Goal: Task Accomplishment & Management: Manage account settings

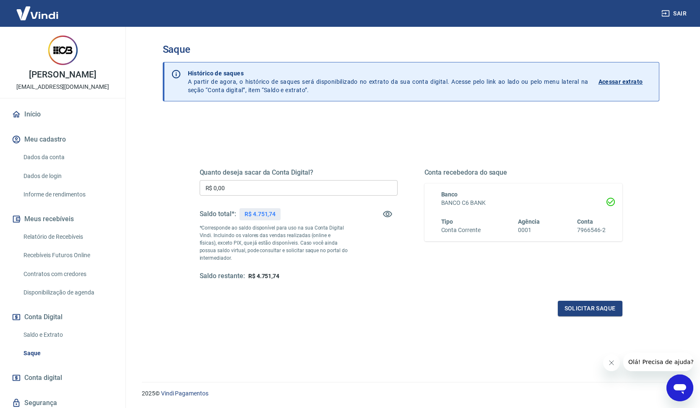
click at [275, 184] on input "R$ 0,00" at bounding box center [299, 188] width 198 height 16
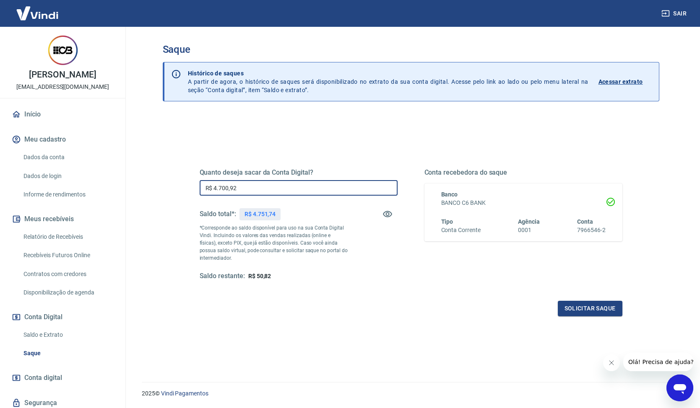
type input "R$ 4.700,92"
click at [480, 314] on div "Solicitar saque" at bounding box center [411, 309] width 423 height 16
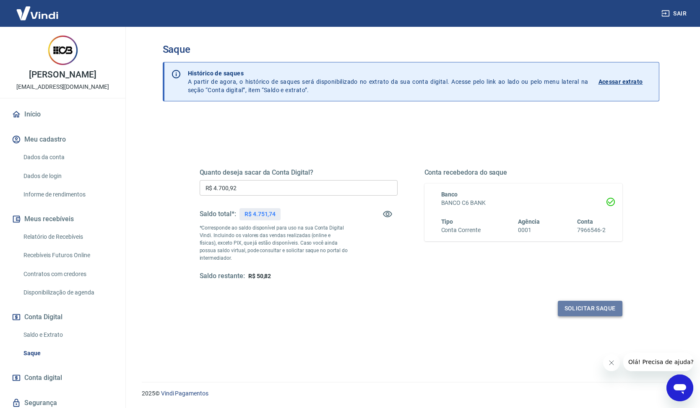
click at [586, 309] on button "Solicitar saque" at bounding box center [590, 309] width 65 height 16
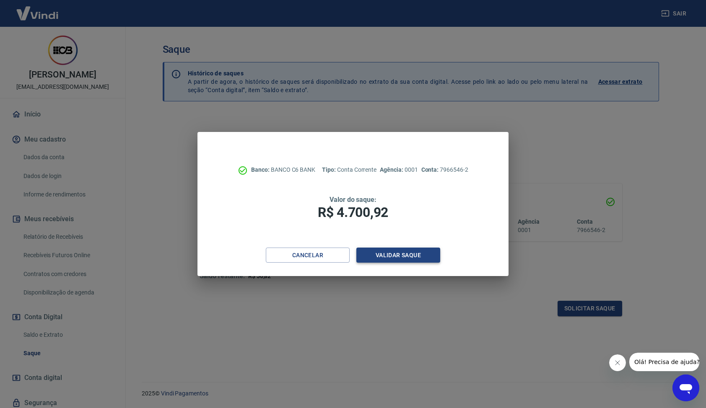
click at [429, 253] on button "Validar saque" at bounding box center [398, 256] width 84 height 16
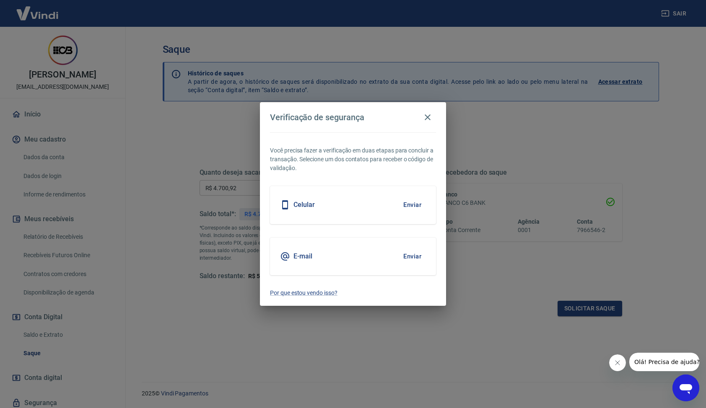
click at [416, 208] on button "Enviar" at bounding box center [412, 205] width 27 height 18
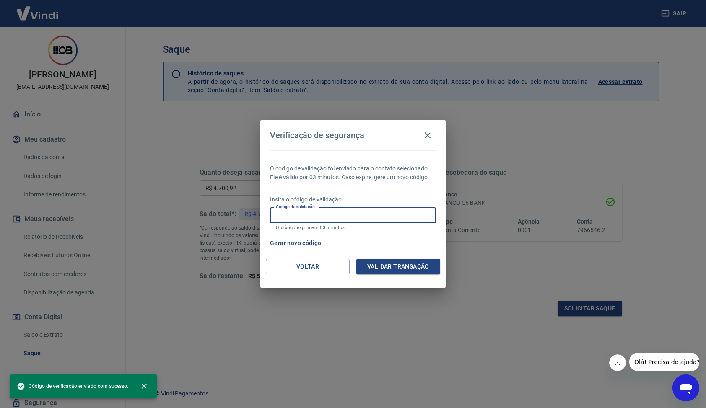
click at [305, 219] on input "Código de validação" at bounding box center [353, 216] width 166 height 16
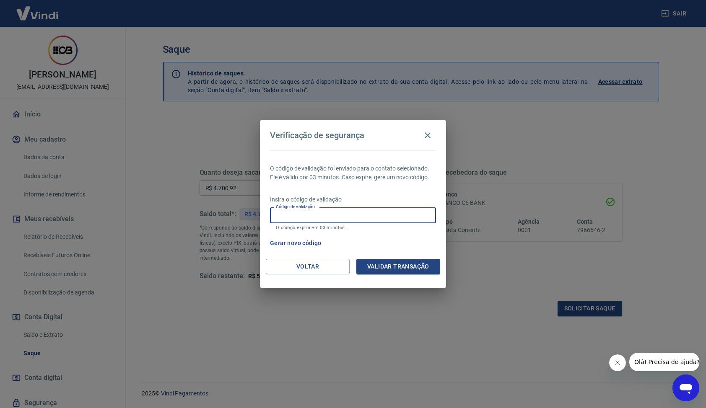
click at [339, 219] on input "Código de validação" at bounding box center [353, 216] width 166 height 16
click at [338, 216] on input "Código de validação" at bounding box center [353, 216] width 166 height 16
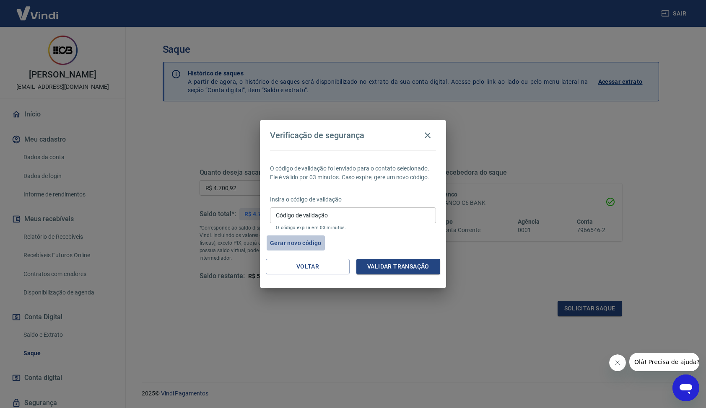
click at [305, 245] on button "Gerar novo código" at bounding box center [296, 244] width 58 height 16
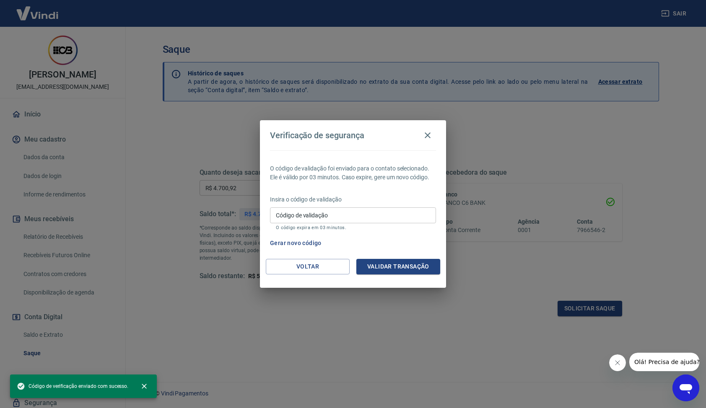
click at [307, 219] on input "Código de validação" at bounding box center [353, 216] width 166 height 16
